Goal: Task Accomplishment & Management: Complete application form

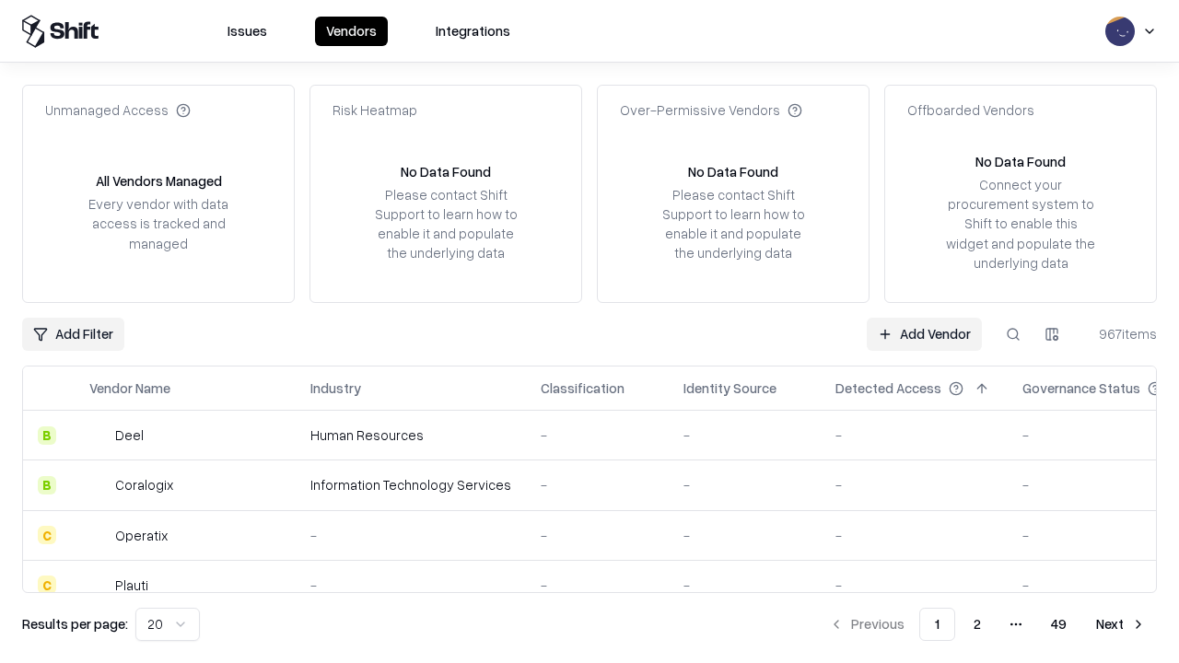
click at [924, 333] on link "Add Vendor" at bounding box center [924, 334] width 115 height 33
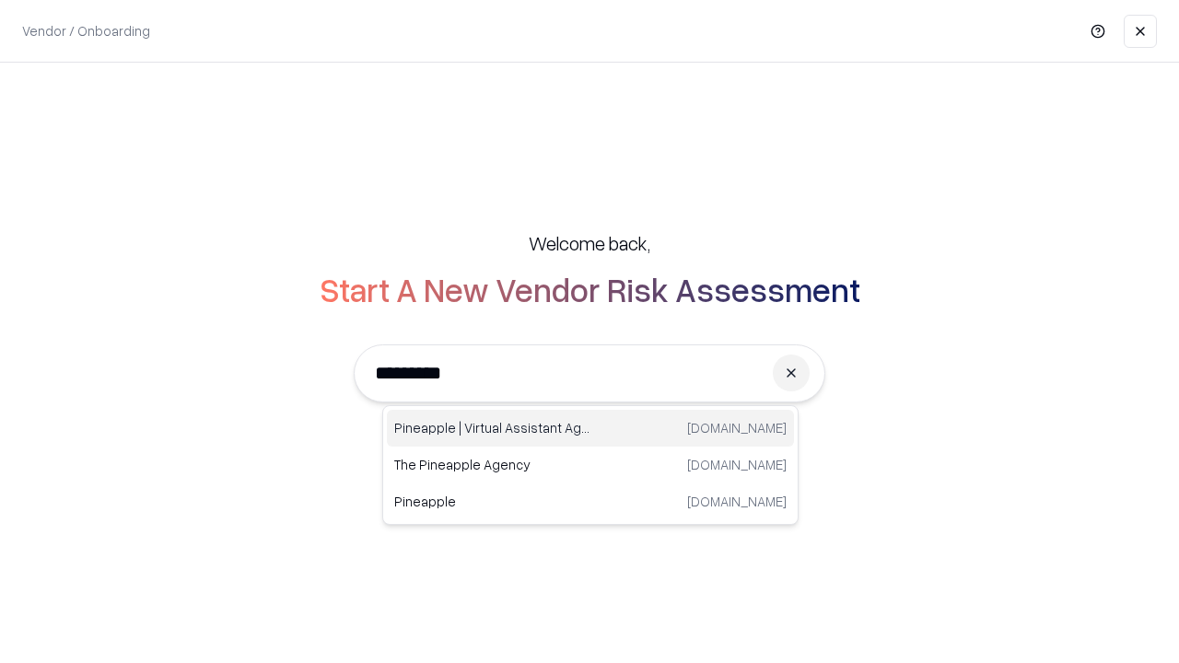
click at [590, 428] on div "Pineapple | Virtual Assistant Agency [DOMAIN_NAME]" at bounding box center [590, 428] width 407 height 37
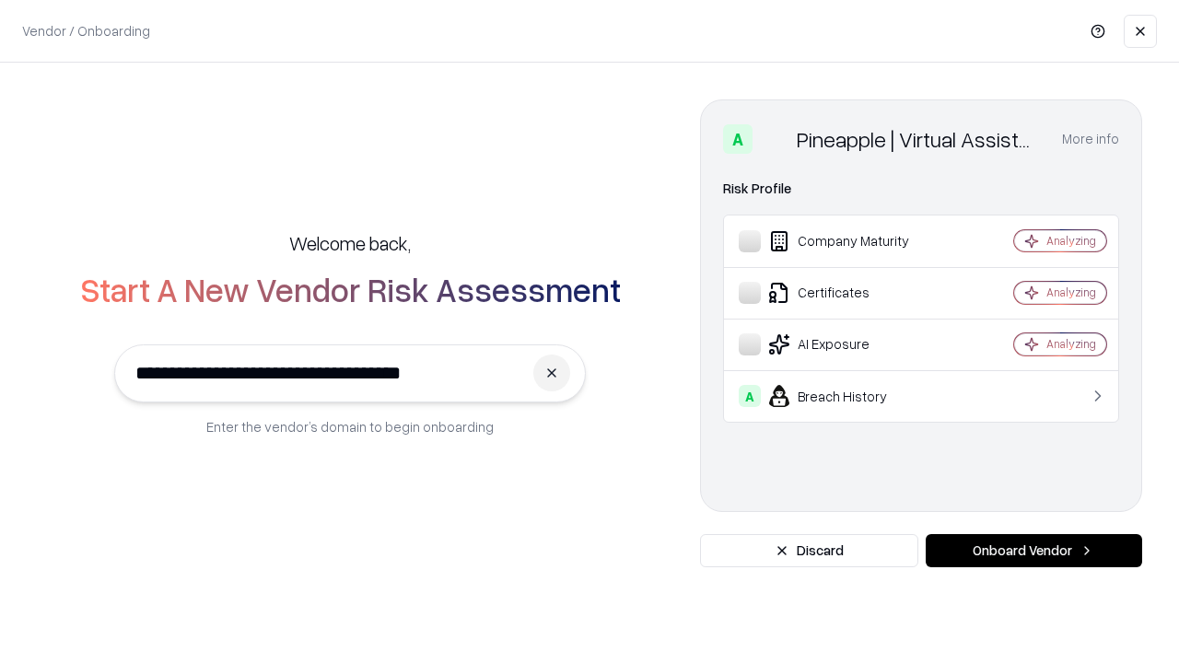
type input "**********"
click at [1033, 551] on button "Onboard Vendor" at bounding box center [1034, 550] width 216 height 33
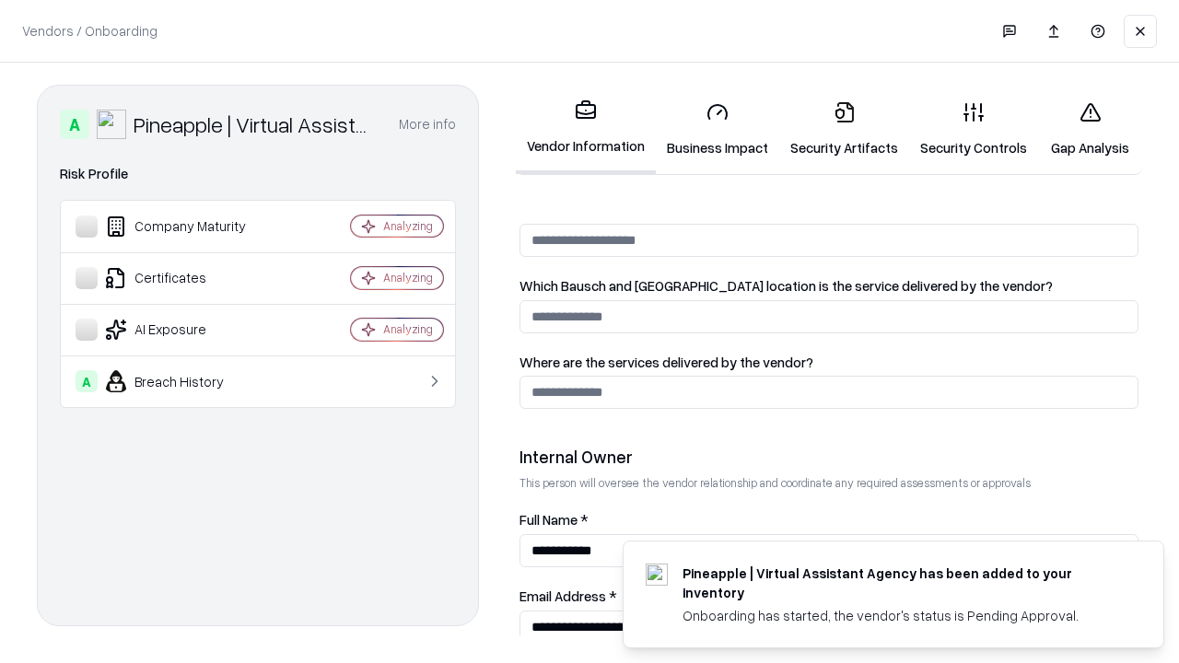
scroll to position [954, 0]
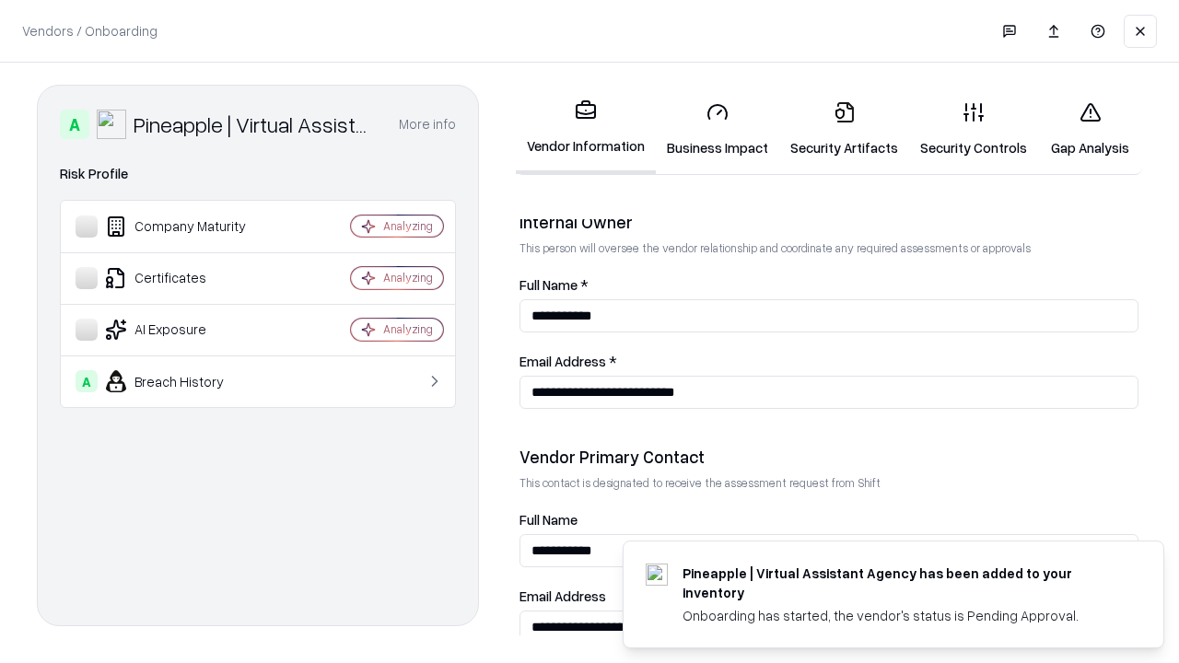
click at [717, 129] on link "Business Impact" at bounding box center [717, 130] width 123 height 86
click at [1089, 129] on link "Gap Analysis" at bounding box center [1090, 130] width 104 height 86
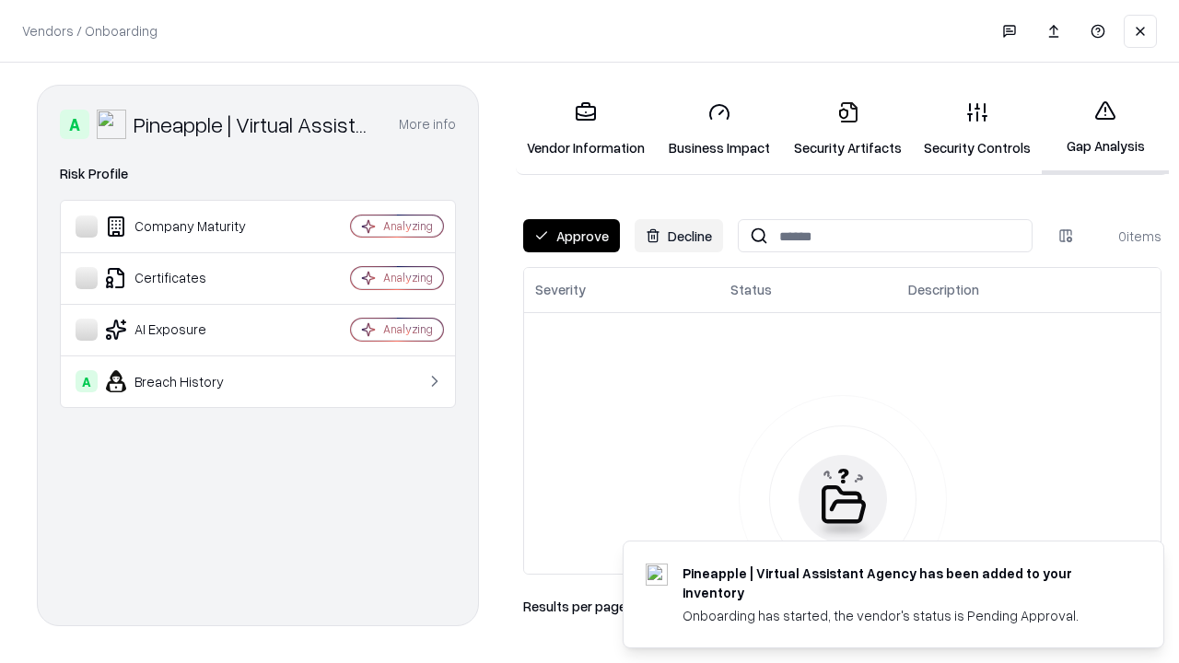
click at [571, 236] on button "Approve" at bounding box center [571, 235] width 97 height 33
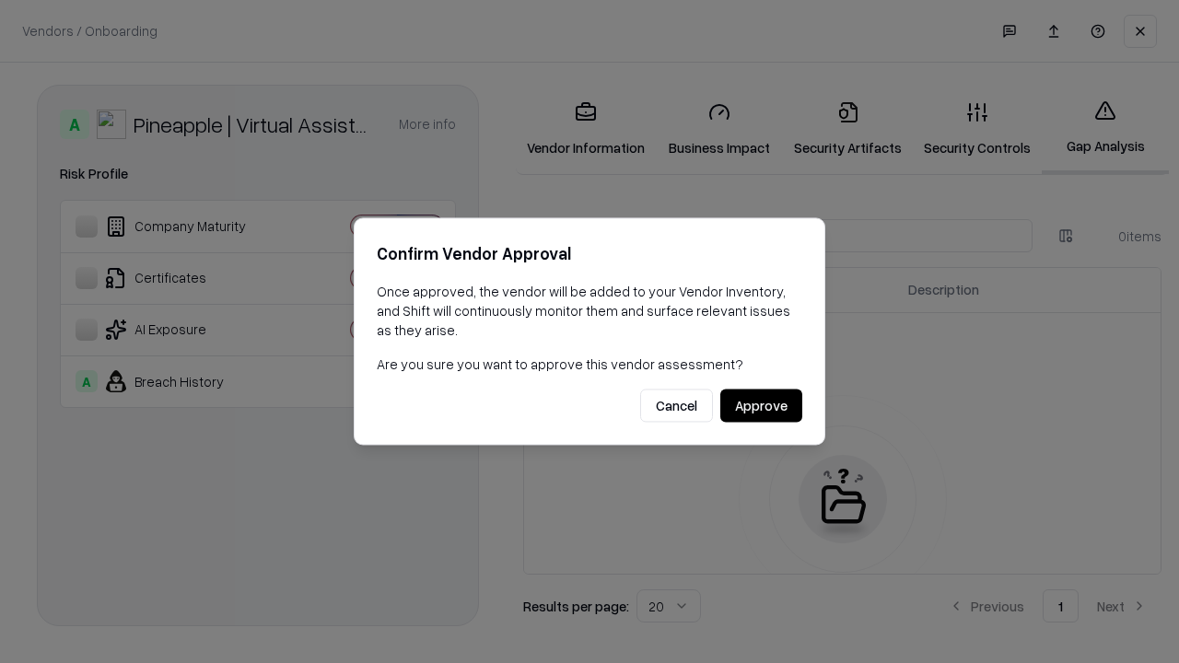
click at [761, 405] on button "Approve" at bounding box center [761, 406] width 82 height 33
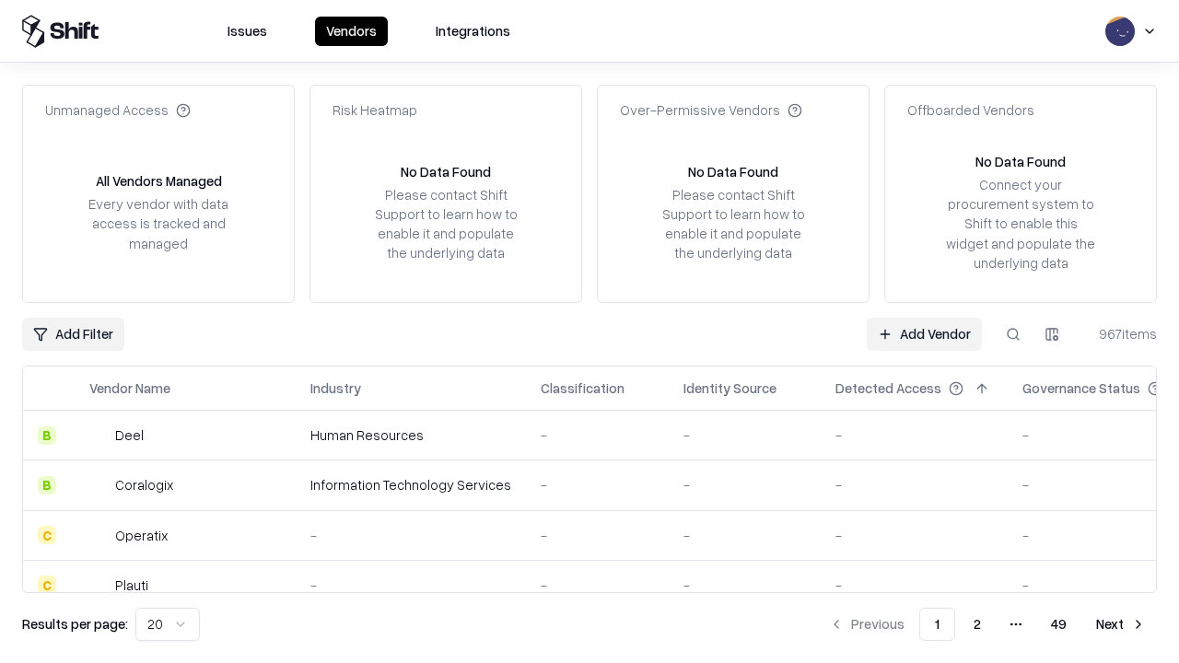
type input "**********"
click at [924, 333] on link "Add Vendor" at bounding box center [924, 334] width 115 height 33
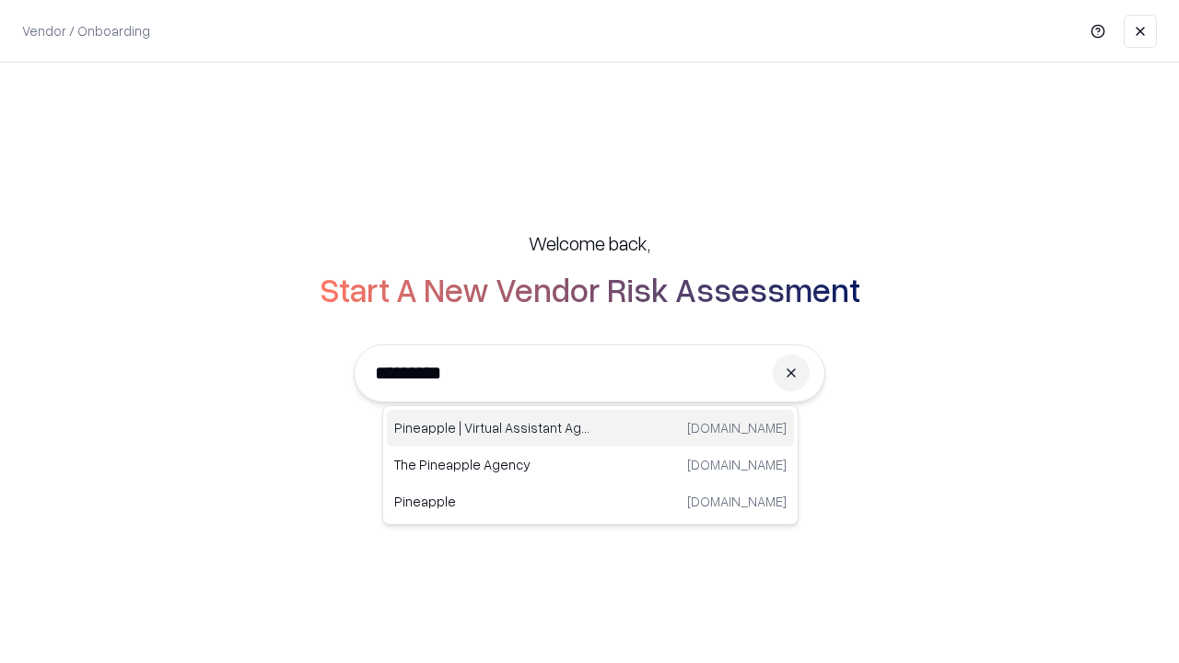
click at [590, 428] on div "Pineapple | Virtual Assistant Agency [DOMAIN_NAME]" at bounding box center [590, 428] width 407 height 37
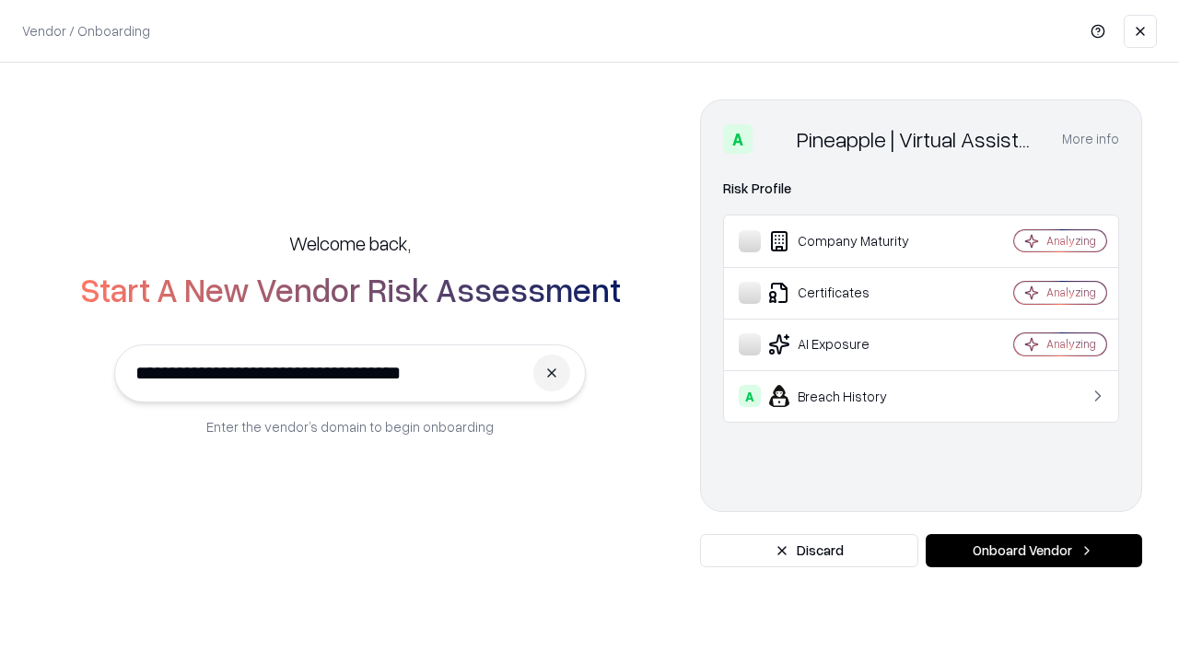
type input "**********"
click at [1033, 551] on button "Onboard Vendor" at bounding box center [1034, 550] width 216 height 33
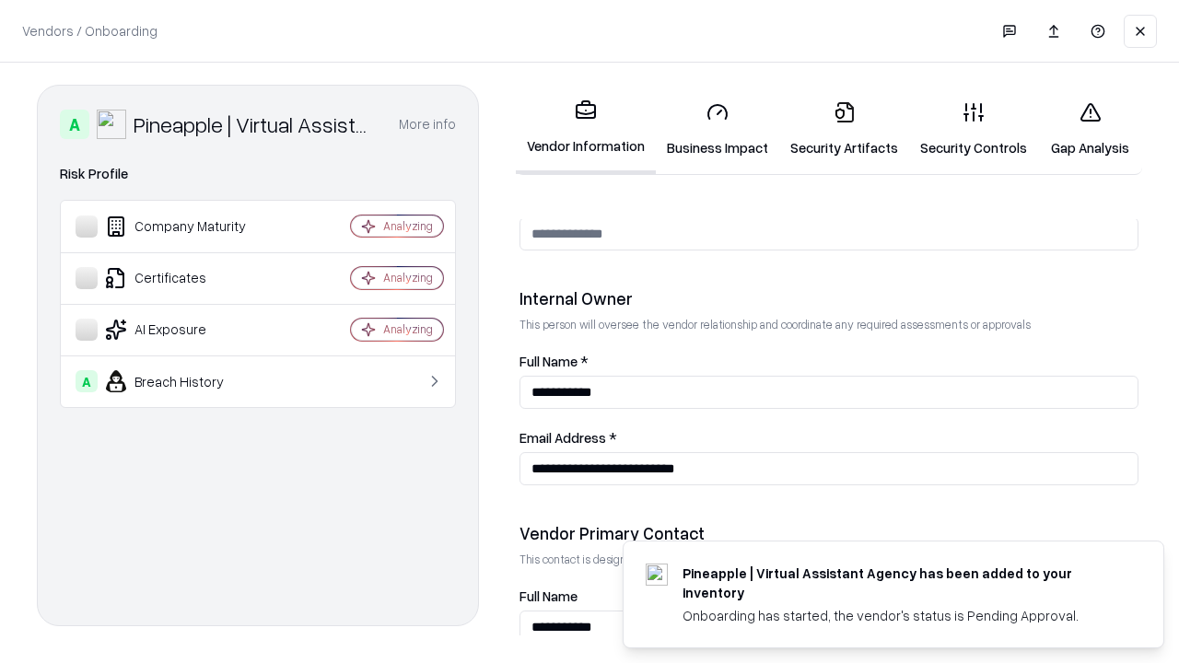
scroll to position [954, 0]
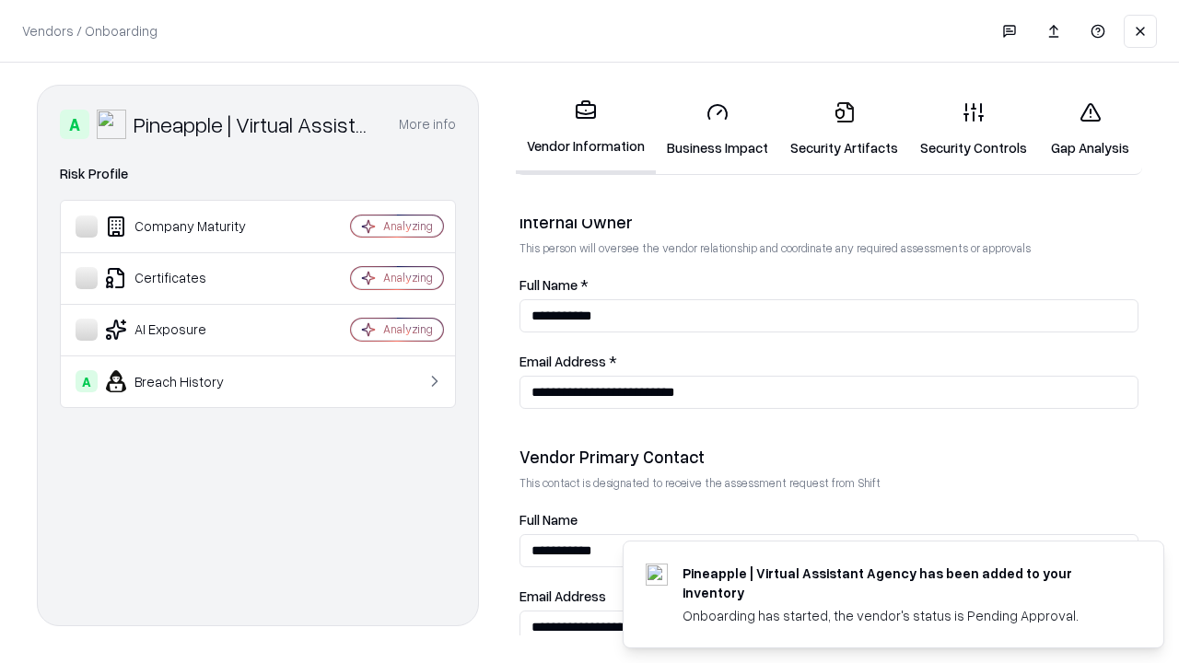
click at [1089, 129] on link "Gap Analysis" at bounding box center [1090, 130] width 104 height 86
